Goal: Information Seeking & Learning: Learn about a topic

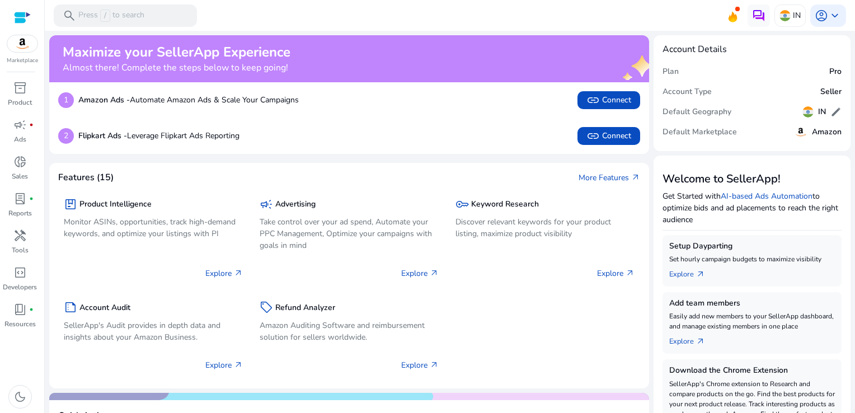
drag, startPoint x: 850, startPoint y: 58, endPoint x: 856, endPoint y: 92, distance: 34.7
click at [855, 92] on html "We recommend switching to desktop view for the best experience. Marketplace inv…" at bounding box center [427, 206] width 855 height 413
click at [592, 24] on mat-toolbar "search Press / to search IN account_circle keyboard_arrow_down" at bounding box center [450, 15] width 810 height 31
click at [162, 15] on div "search Press / to search" at bounding box center [125, 15] width 143 height 22
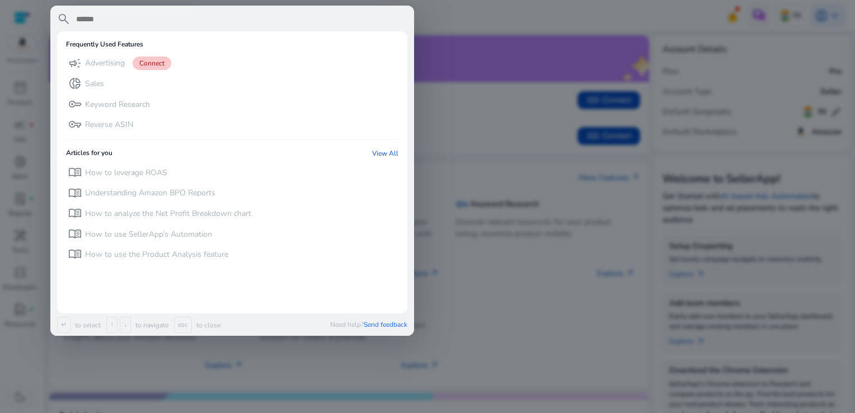
type input "*"
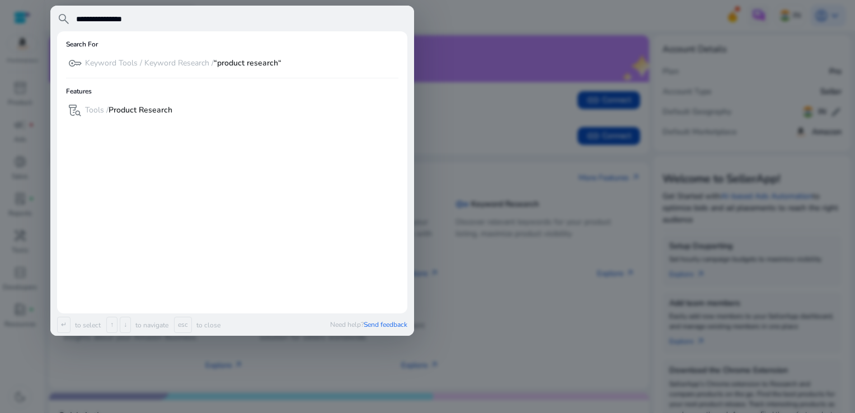
type input "**********"
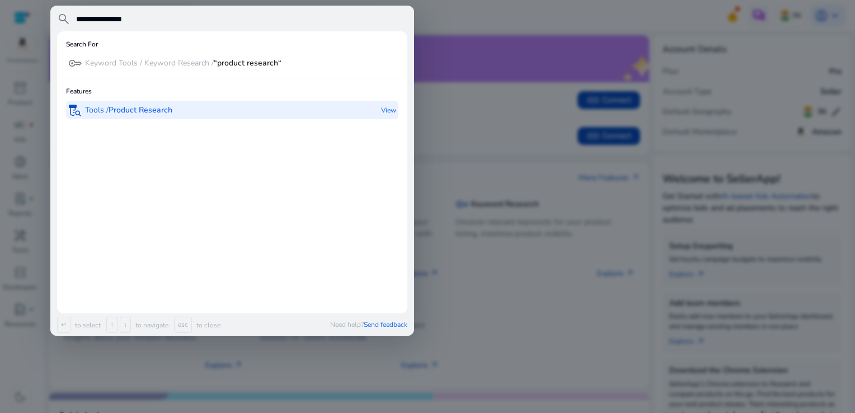
click at [154, 111] on b "Product Research" at bounding box center [141, 110] width 64 height 11
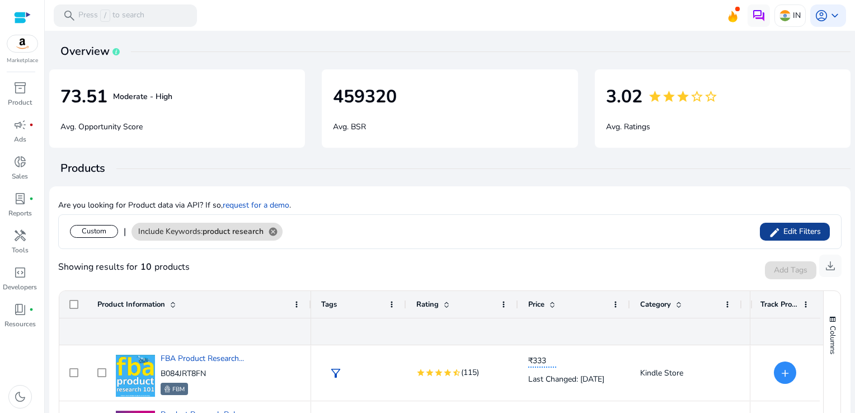
click at [802, 228] on span "Edit Filters" at bounding box center [801, 231] width 40 height 11
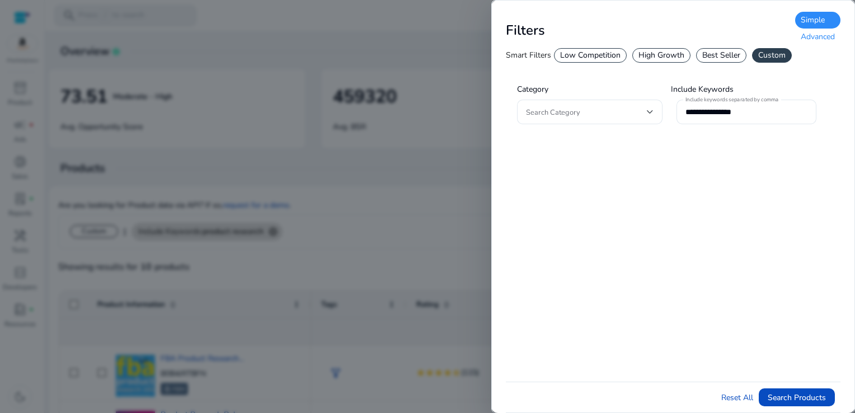
click at [819, 40] on div "Advanced" at bounding box center [817, 37] width 45 height 17
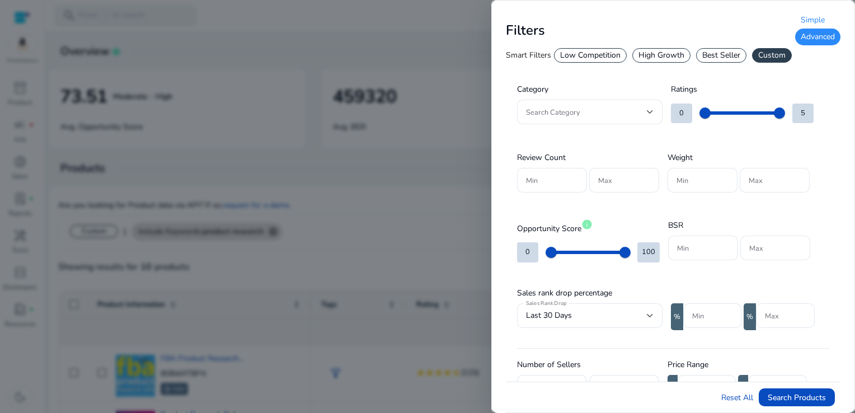
click at [837, 82] on div "**********" at bounding box center [673, 226] width 335 height 311
click at [683, 242] on input "Min" at bounding box center [703, 248] width 52 height 12
type input "*****"
click at [791, 246] on input "Max" at bounding box center [775, 248] width 52 height 12
type input "*****"
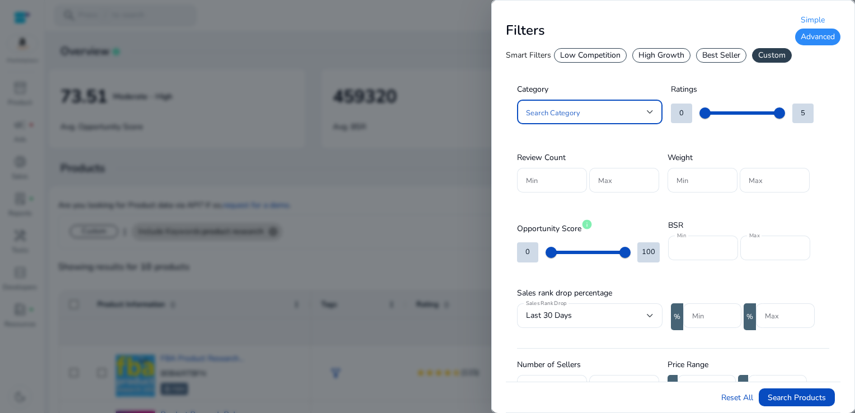
click at [647, 111] on div at bounding box center [650, 112] width 7 height 4
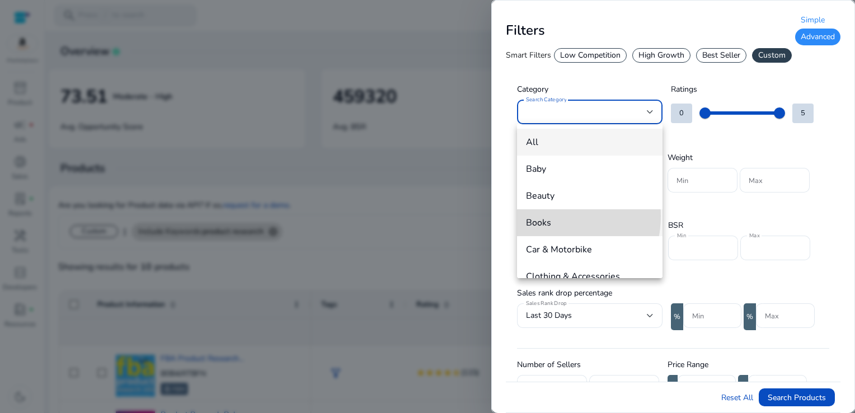
click at [550, 217] on span "Books" at bounding box center [590, 223] width 128 height 12
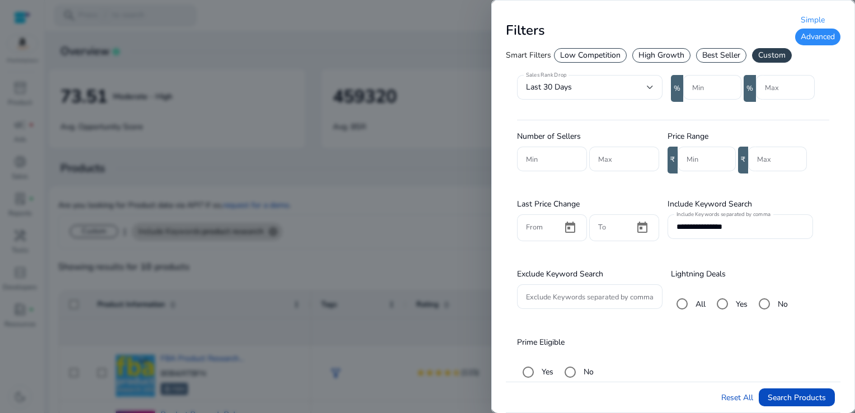
scroll to position [232, 0]
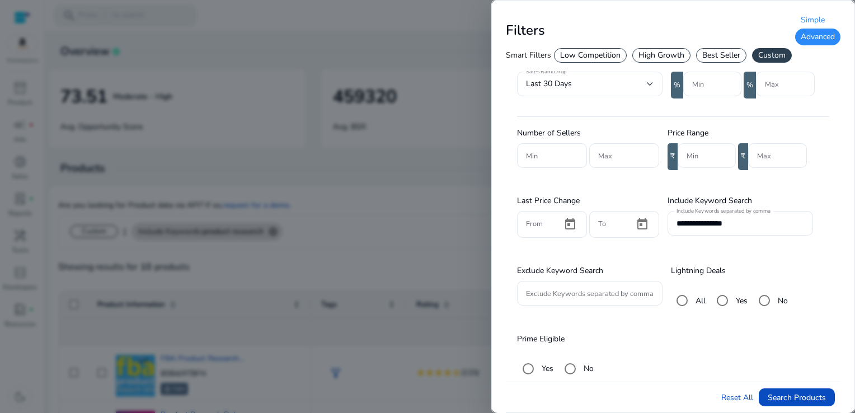
click at [685, 154] on div "Min" at bounding box center [707, 155] width 58 height 25
type input "***"
click at [748, 229] on input "**********" at bounding box center [741, 223] width 128 height 12
type input "*"
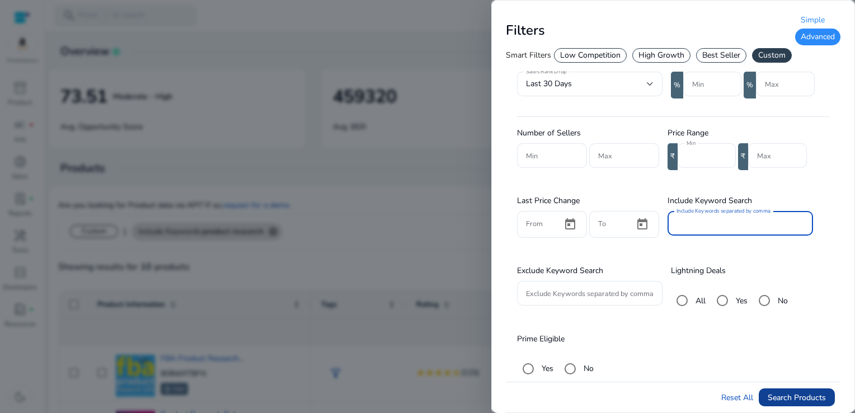
click at [788, 402] on span "Search Products" at bounding box center [797, 398] width 58 height 12
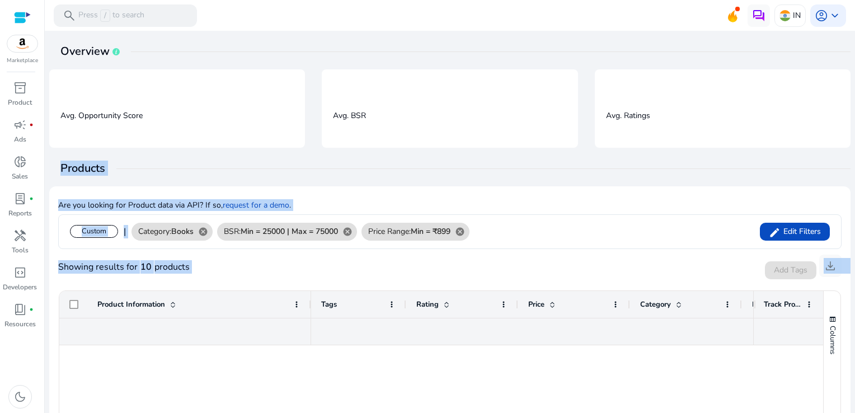
drag, startPoint x: 850, startPoint y: 125, endPoint x: 855, endPoint y: 211, distance: 86.3
click at [855, 211] on html "We recommend switching to desktop view for the best experience. Marketplace inv…" at bounding box center [427, 206] width 855 height 413
drag, startPoint x: 855, startPoint y: 211, endPoint x: 776, endPoint y: 198, distance: 80.0
click at [776, 198] on div "Are you looking for Product data via API? If so, request for a demo ." at bounding box center [450, 204] width 784 height 19
click at [782, 201] on div "Are you looking for Product data via API? If so, request for a demo ." at bounding box center [450, 204] width 784 height 19
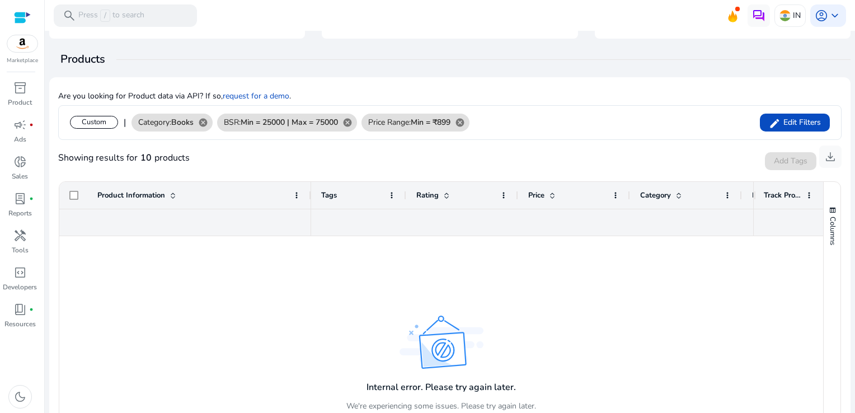
scroll to position [117, 0]
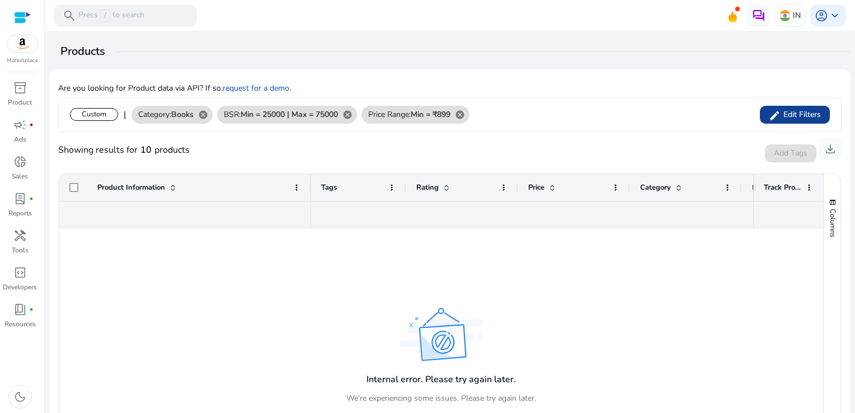
click at [792, 107] on span at bounding box center [795, 114] width 70 height 27
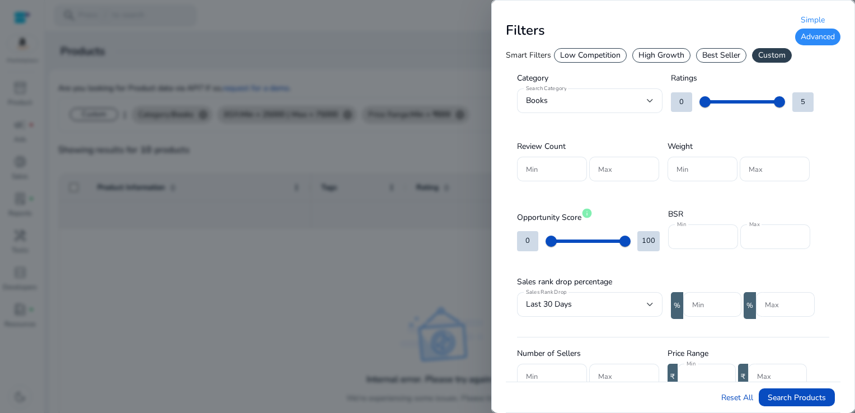
scroll to position [0, 0]
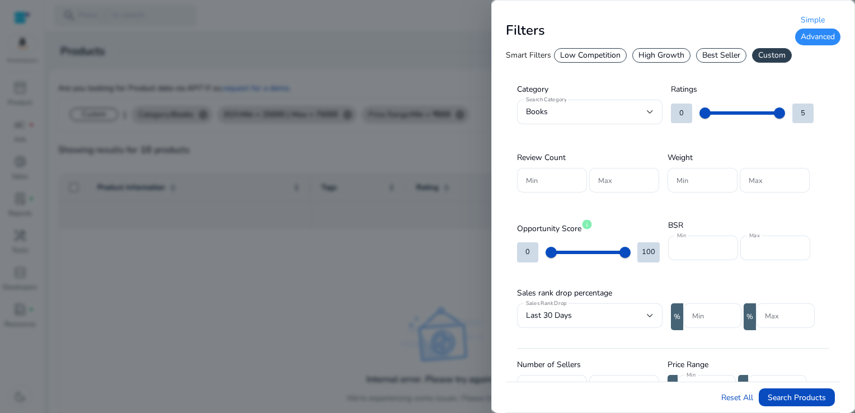
click at [408, 12] on div at bounding box center [427, 206] width 855 height 413
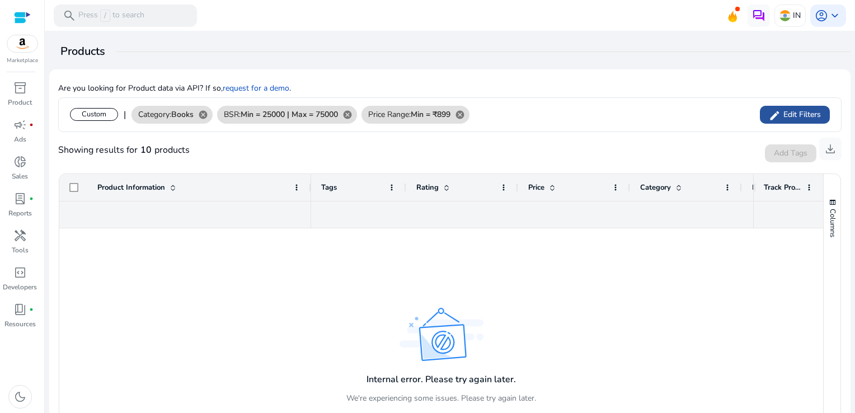
click at [781, 118] on span "Edit Filters" at bounding box center [801, 114] width 40 height 11
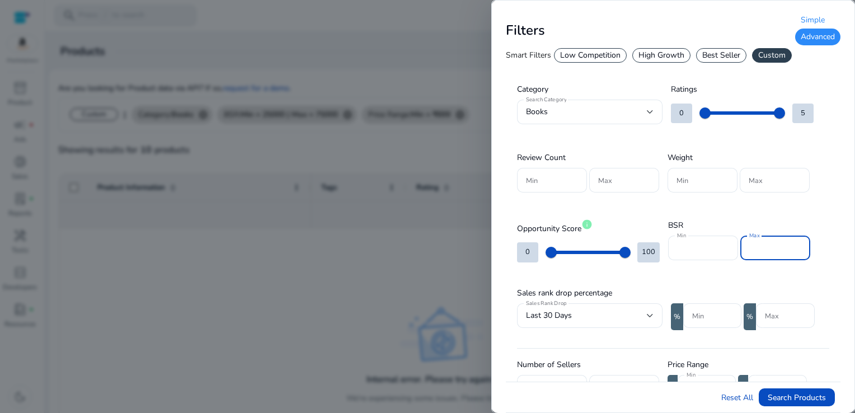
click at [781, 247] on input "*****" at bounding box center [775, 248] width 52 height 12
type input "*****"
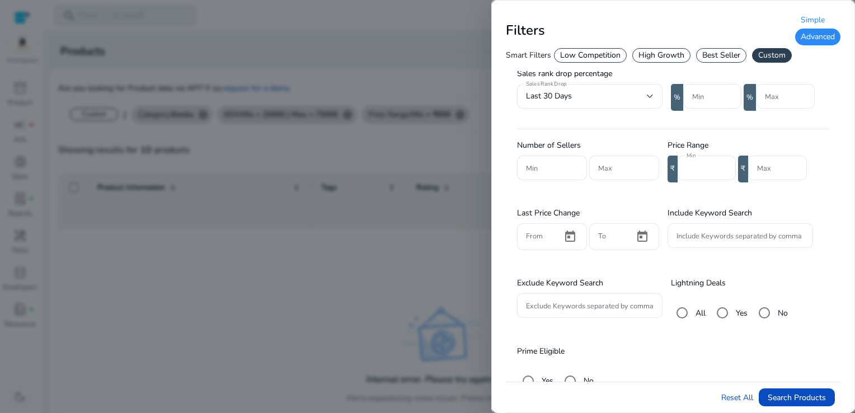
scroll to position [235, 0]
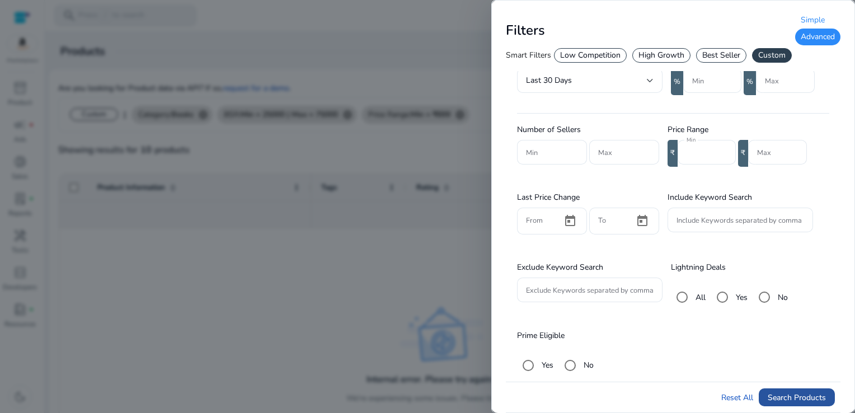
click at [808, 393] on span "Search Products" at bounding box center [797, 398] width 58 height 12
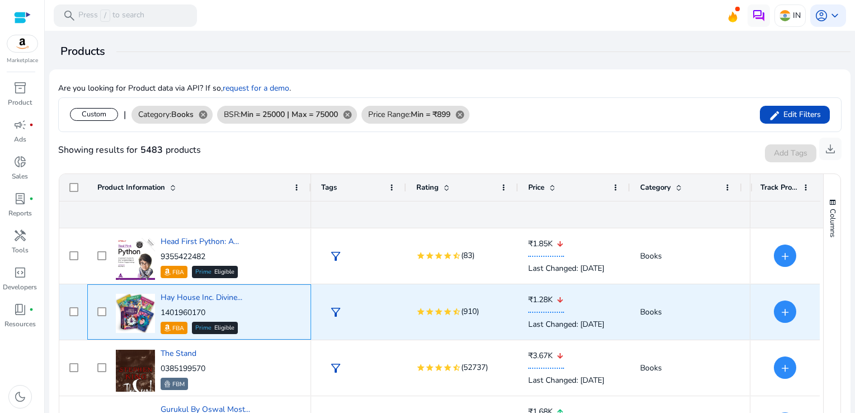
drag, startPoint x: 215, startPoint y: 308, endPoint x: 161, endPoint y: 310, distance: 53.8
click at [161, 310] on p "1401960170" at bounding box center [202, 312] width 82 height 11
copy p "1401960170"
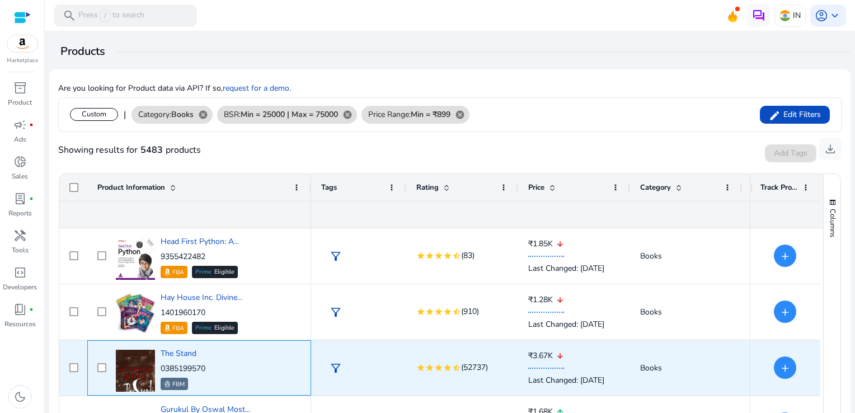
drag, startPoint x: 212, startPoint y: 369, endPoint x: 161, endPoint y: 367, distance: 50.4
click at [161, 367] on div "The Stand 0385199570 FBM" at bounding box center [207, 368] width 188 height 48
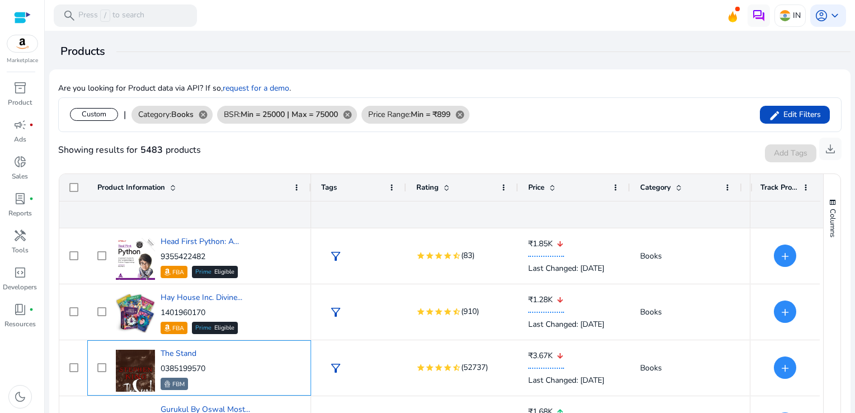
copy p "0385199570"
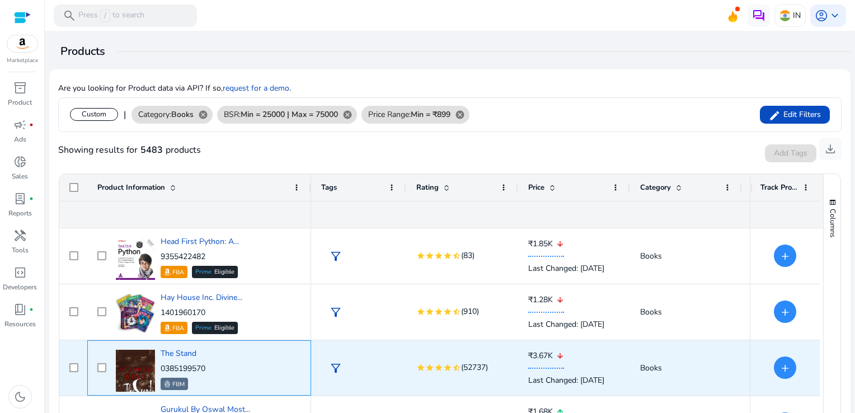
click at [161, 367] on p "0385199570" at bounding box center [183, 368] width 45 height 11
